Goal: Find specific page/section: Find specific page/section

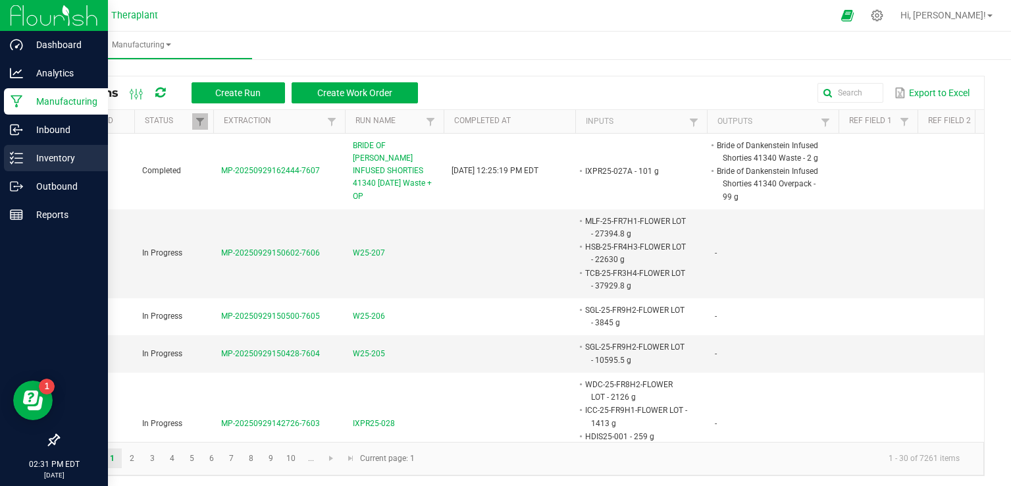
click at [78, 156] on p "Inventory" at bounding box center [62, 158] width 79 height 16
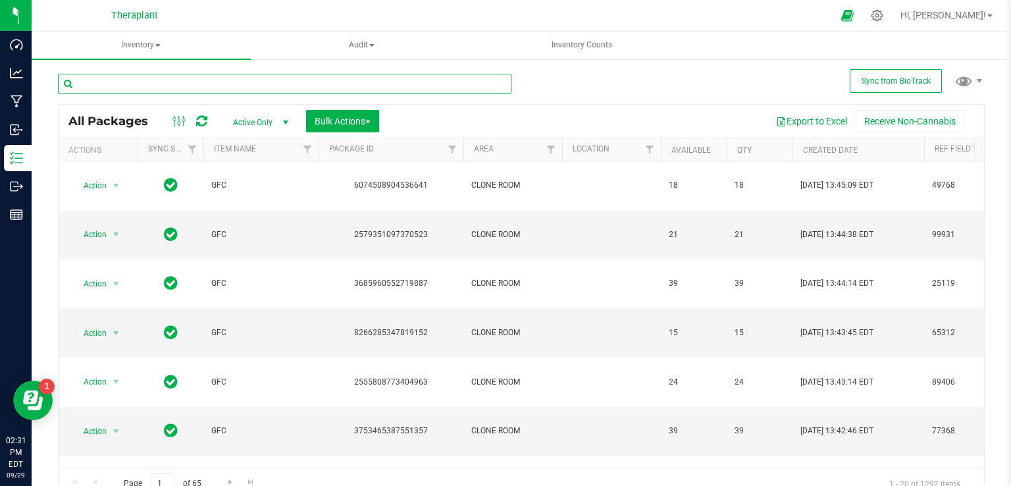
click at [314, 83] on input "text" at bounding box center [285, 84] width 454 height 20
type input "STRAWNANA"
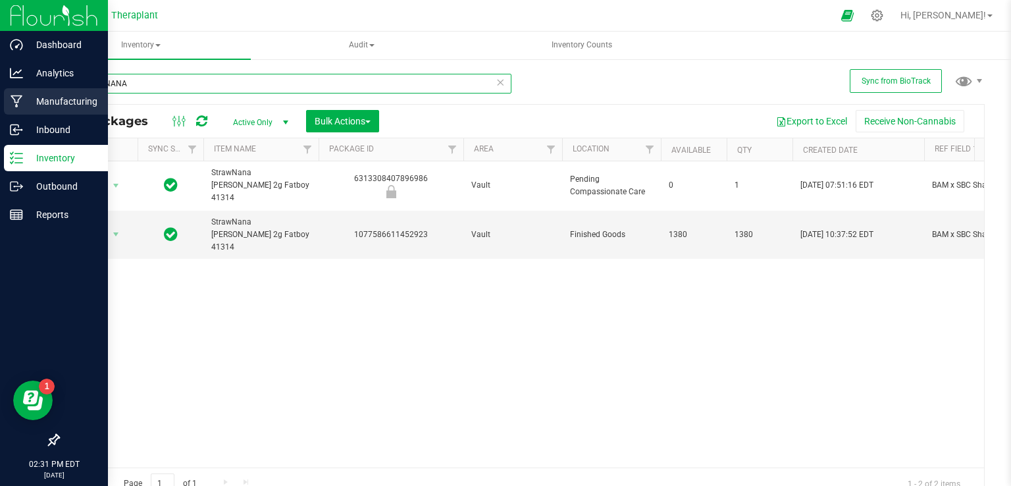
drag, startPoint x: 166, startPoint y: 84, endPoint x: 0, endPoint y: 99, distance: 166.5
click at [0, 99] on div "Dashboard Analytics Manufacturing Inbound Inventory Outbound Reports 02:31 PM E…" at bounding box center [505, 243] width 1011 height 486
drag, startPoint x: 145, startPoint y: 76, endPoint x: 0, endPoint y: 80, distance: 144.9
click at [0, 80] on div "Dashboard Analytics Manufacturing Inbound Inventory Outbound Reports 02:33 PM E…" at bounding box center [505, 243] width 1011 height 486
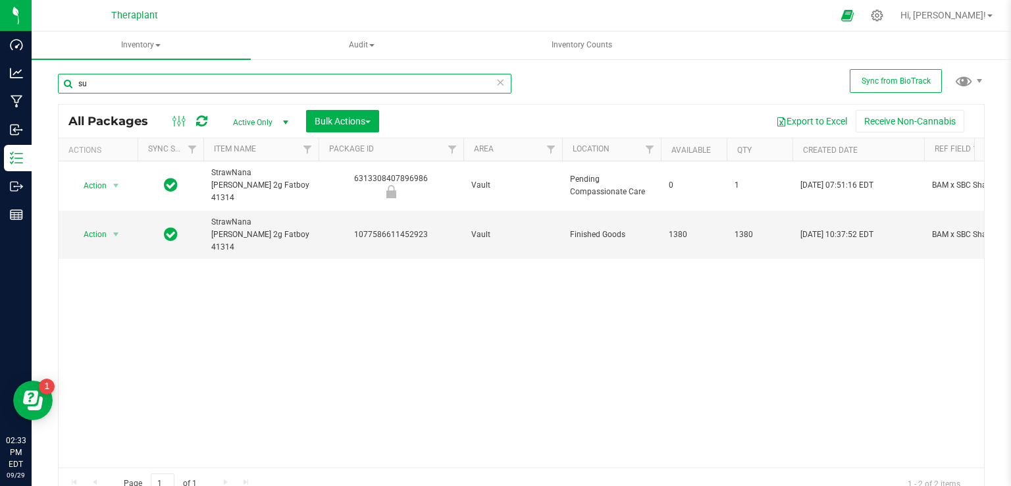
click at [101, 93] on input "su" at bounding box center [285, 84] width 454 height 20
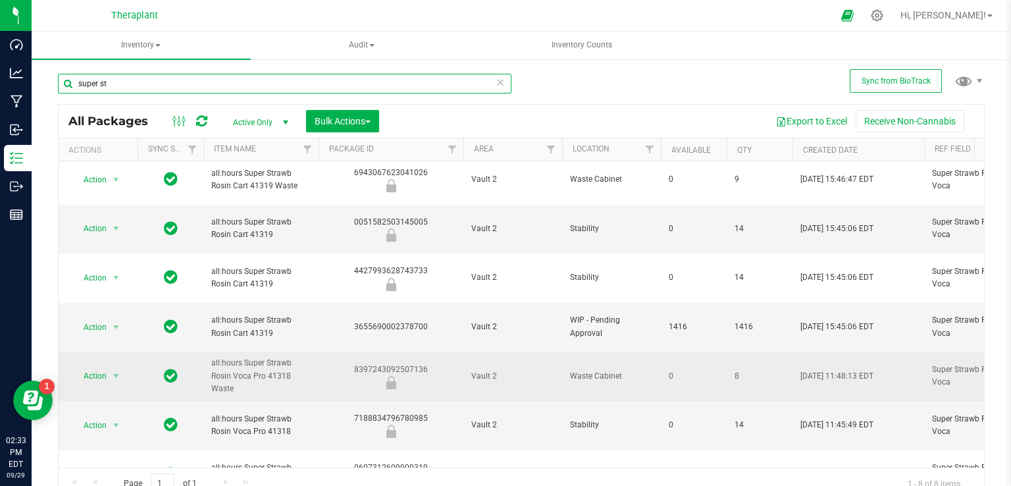
scroll to position [9, 0]
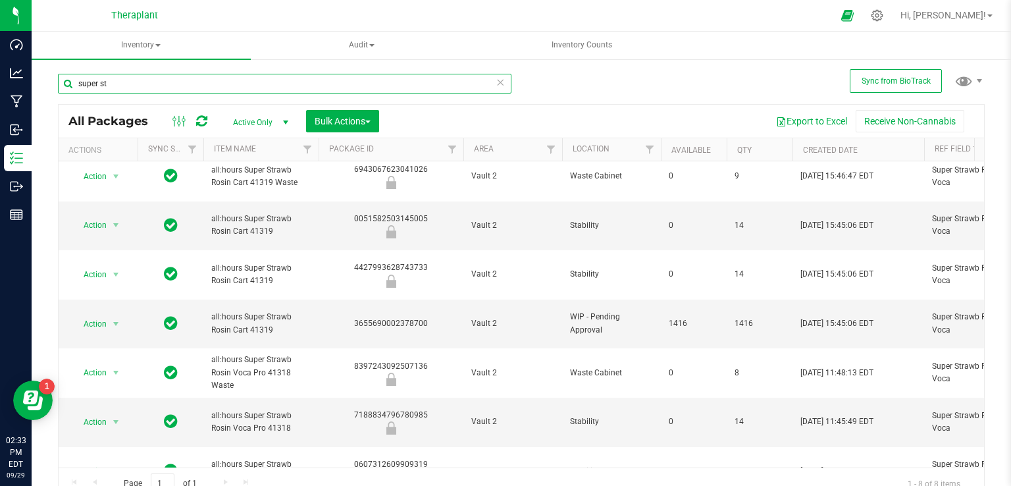
type input "super st"
